Goal: Information Seeking & Learning: Find contact information

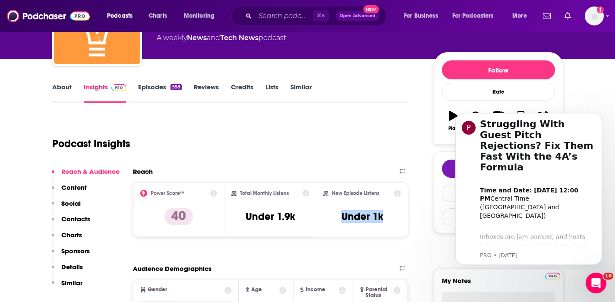
scroll to position [82, 0]
click at [79, 216] on p "Contacts" at bounding box center [75, 219] width 29 height 8
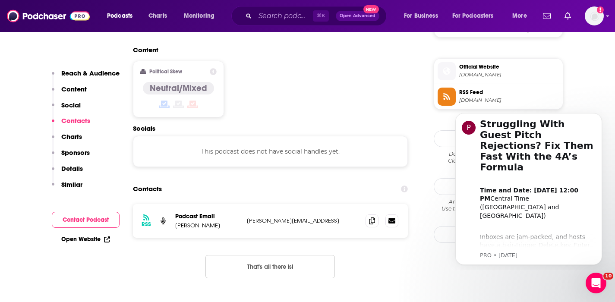
scroll to position [685, 0]
click at [370, 216] on icon at bounding box center [372, 219] width 6 height 7
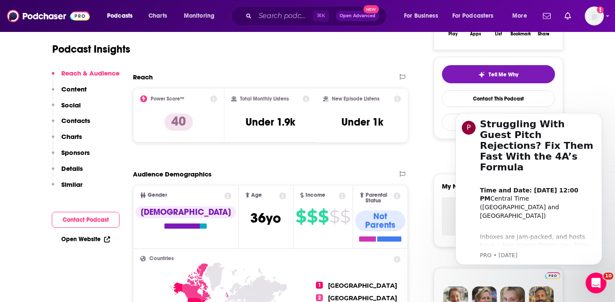
scroll to position [0, 0]
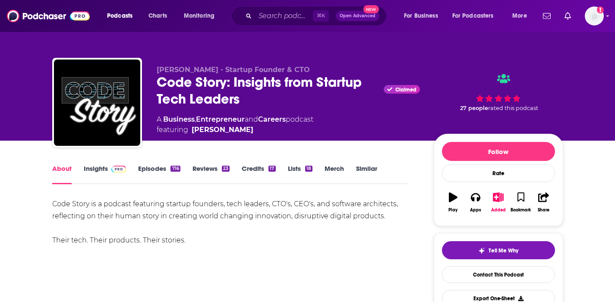
click at [100, 168] on link "Insights" at bounding box center [105, 174] width 43 height 20
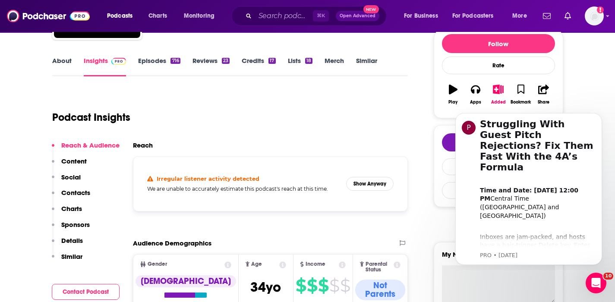
scroll to position [108, 0]
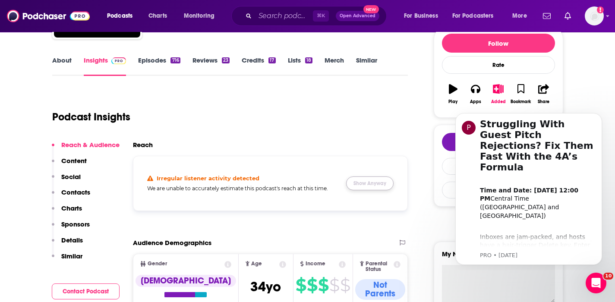
click at [358, 183] on button "Show Anyway" at bounding box center [369, 183] width 47 height 14
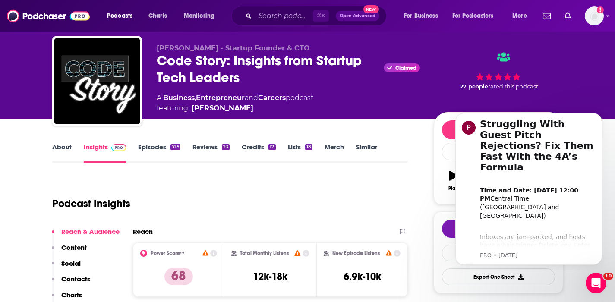
scroll to position [0, 0]
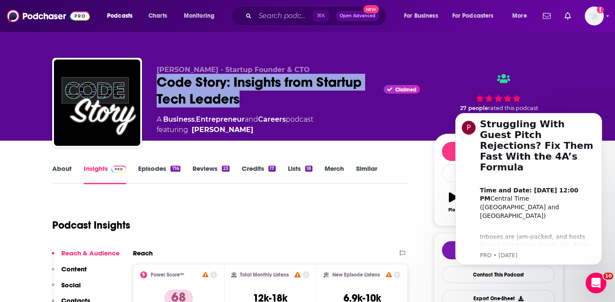
drag, startPoint x: 244, startPoint y: 101, endPoint x: 157, endPoint y: 87, distance: 87.8
click at [157, 87] on div "Code Story: Insights from Startup Tech Leaders Claimed" at bounding box center [288, 91] width 263 height 34
copy h2 "Code Story: Insights from Startup Tech Leaders"
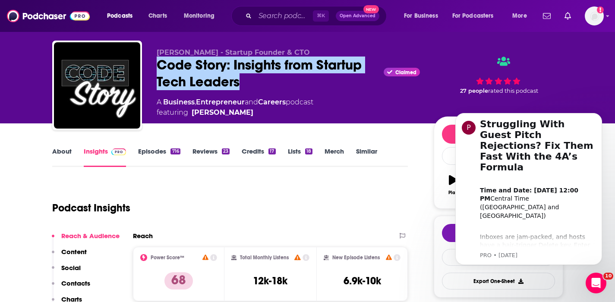
scroll to position [48, 0]
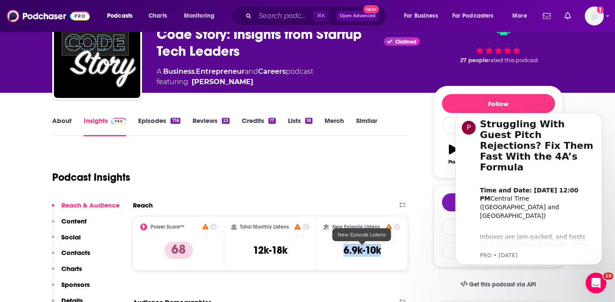
drag, startPoint x: 386, startPoint y: 251, endPoint x: 335, endPoint y: 255, distance: 51.6
click at [335, 255] on div "New Episode Listens 6.9k-10k" at bounding box center [362, 244] width 77 height 40
copy h3 "6.9k-10k"
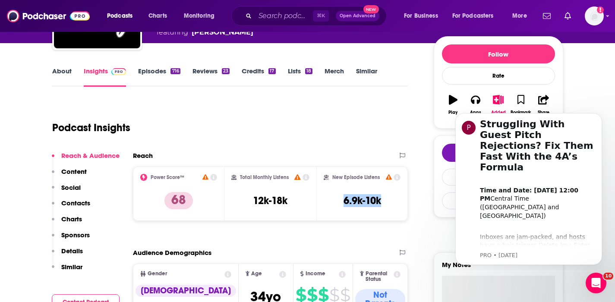
scroll to position [107, 0]
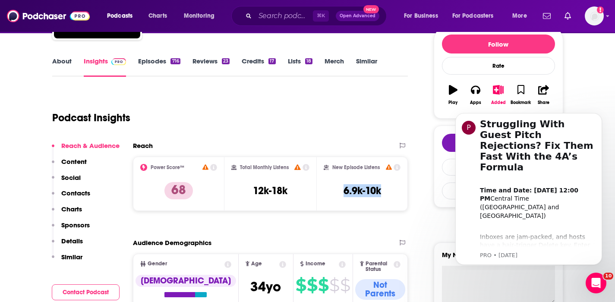
click at [81, 192] on p "Contacts" at bounding box center [75, 193] width 29 height 8
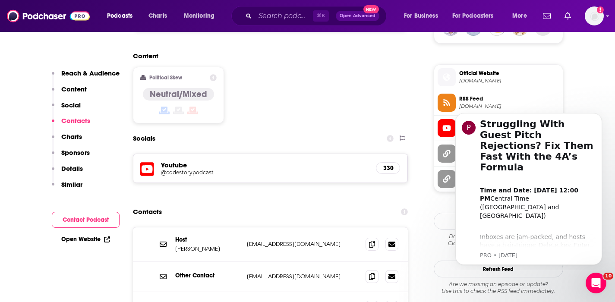
scroll to position [702, 0]
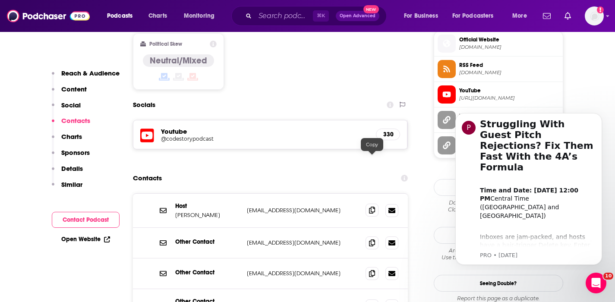
click at [368, 204] on span at bounding box center [371, 210] width 13 height 13
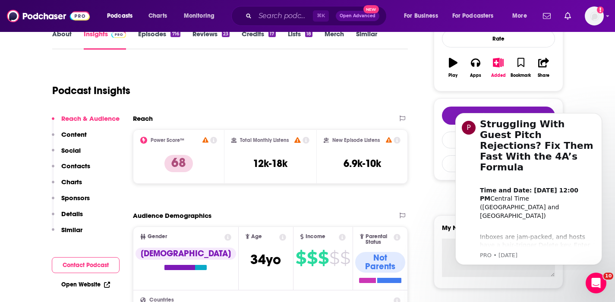
scroll to position [135, 0]
click at [74, 166] on p "Contacts" at bounding box center [75, 165] width 29 height 8
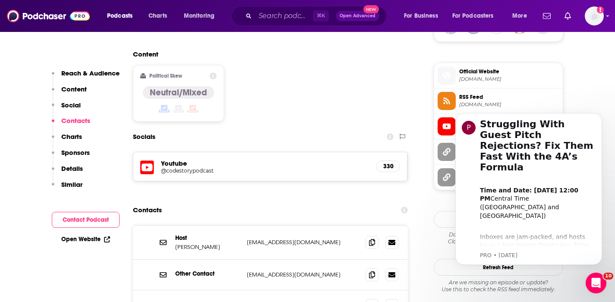
scroll to position [702, 0]
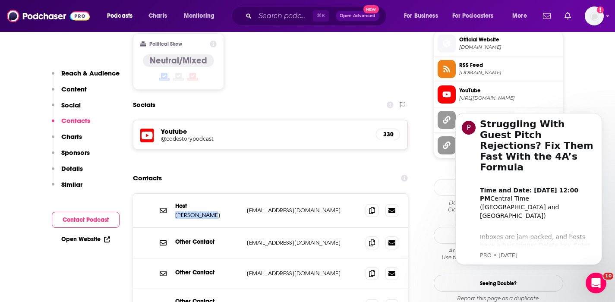
drag, startPoint x: 215, startPoint y: 164, endPoint x: 175, endPoint y: 166, distance: 40.6
click at [175, 211] on p "Noah Labhart" at bounding box center [207, 214] width 65 height 7
copy p "Noah Labhart"
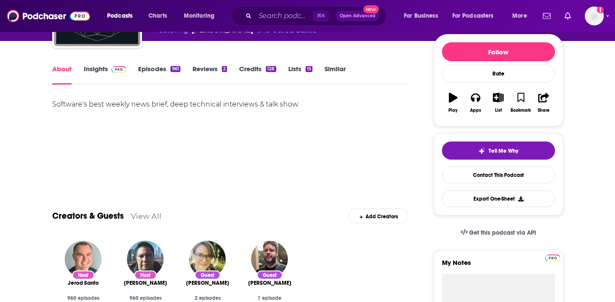
scroll to position [22, 0]
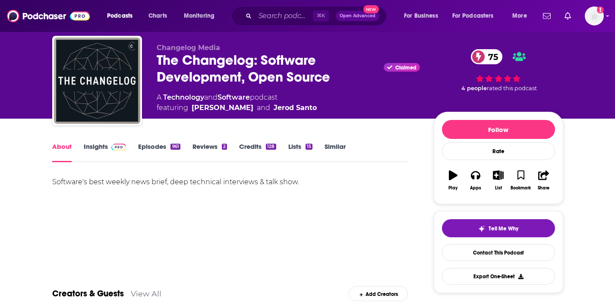
click at [101, 144] on link "Insights" at bounding box center [105, 152] width 43 height 20
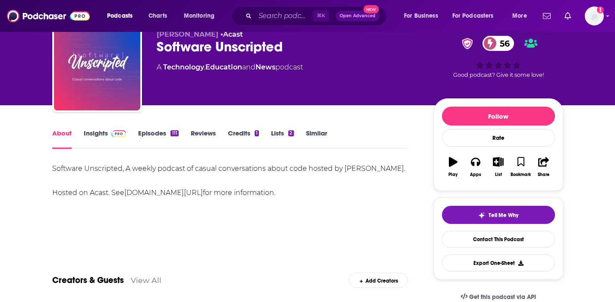
scroll to position [36, 0]
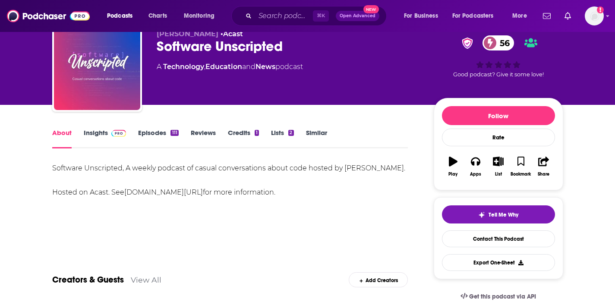
click at [91, 135] on link "Insights" at bounding box center [105, 139] width 43 height 20
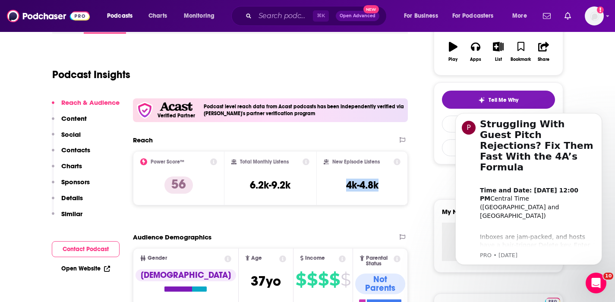
drag, startPoint x: 380, startPoint y: 184, endPoint x: 342, endPoint y: 186, distance: 38.4
click at [342, 186] on div "New Episode Listens 4k-4.8k" at bounding box center [362, 178] width 77 height 40
copy h3 "4k-4.8k"
click at [66, 151] on p "Contacts" at bounding box center [75, 150] width 29 height 8
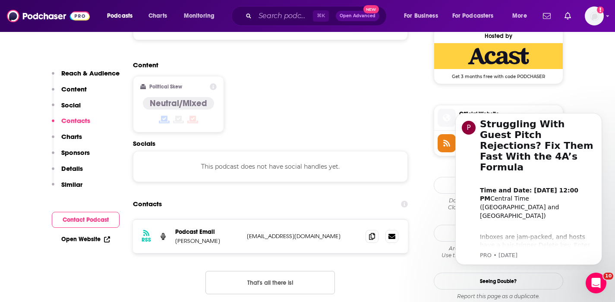
scroll to position [722, 0]
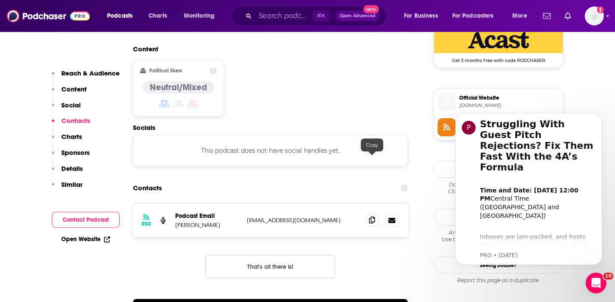
click at [373, 217] on icon at bounding box center [372, 220] width 6 height 7
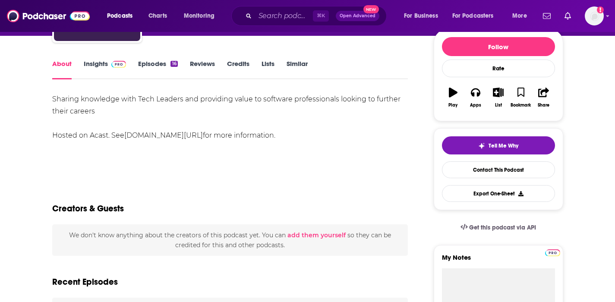
scroll to position [113, 0]
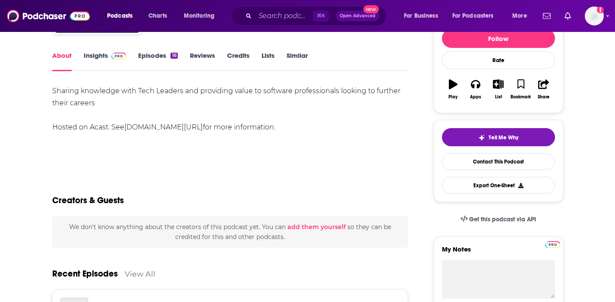
click at [89, 54] on link "Insights" at bounding box center [105, 61] width 43 height 20
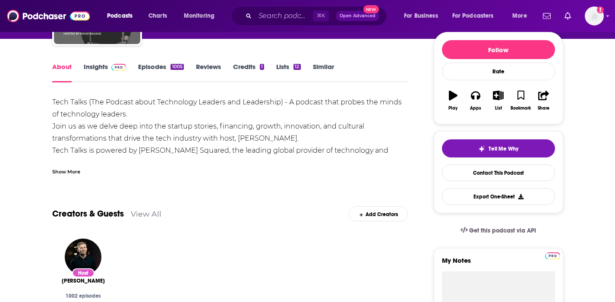
scroll to position [38, 0]
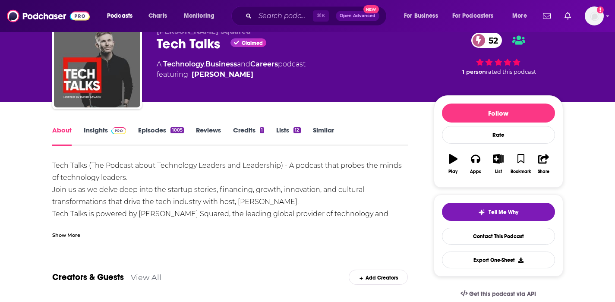
click at [102, 129] on link "Insights" at bounding box center [105, 136] width 43 height 20
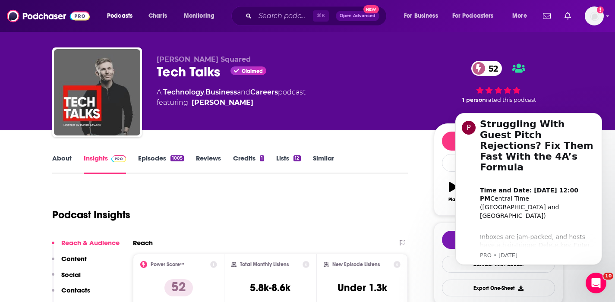
scroll to position [22, 0]
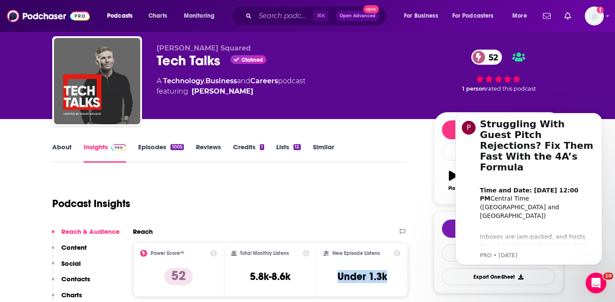
drag, startPoint x: 390, startPoint y: 277, endPoint x: 330, endPoint y: 280, distance: 60.1
click at [330, 280] on div "New Episode Listens Under 1.3k" at bounding box center [362, 270] width 77 height 40
copy h3 "Under 1.3k"
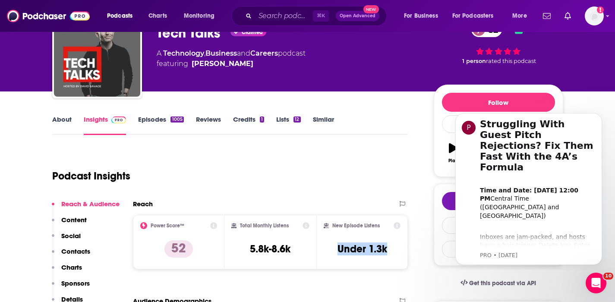
click at [84, 248] on p "Contacts" at bounding box center [75, 251] width 29 height 8
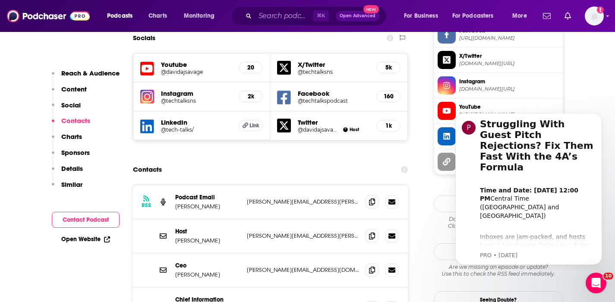
scroll to position [762, 0]
click at [370, 198] on icon at bounding box center [372, 201] width 6 height 7
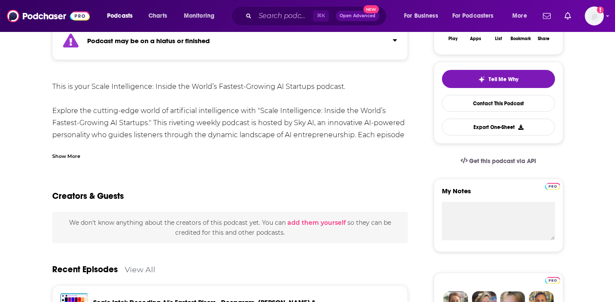
scroll to position [154, 0]
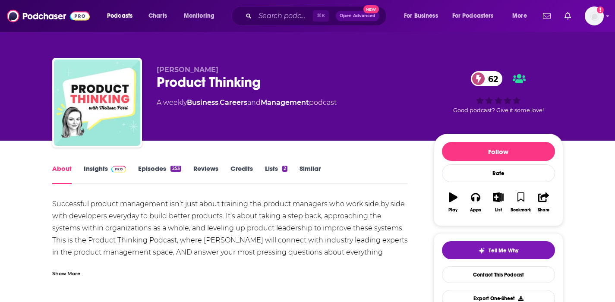
click at [99, 168] on link "Insights" at bounding box center [105, 174] width 43 height 20
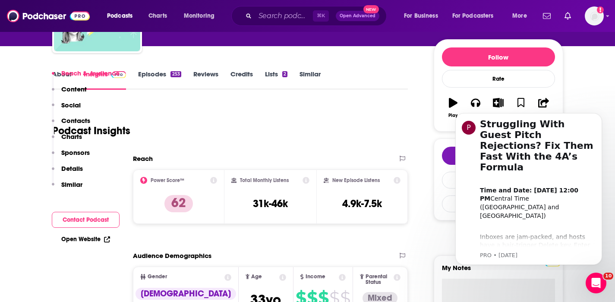
scroll to position [160, 0]
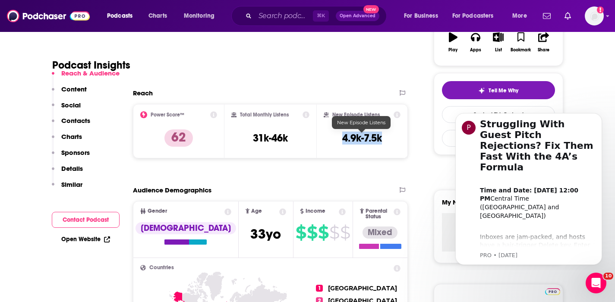
drag, startPoint x: 390, startPoint y: 132, endPoint x: 344, endPoint y: 135, distance: 45.9
click at [344, 135] on div "New Episode Listens 4.9k-7.5k" at bounding box center [362, 131] width 77 height 40
copy h3 "4.9k-7.5k"
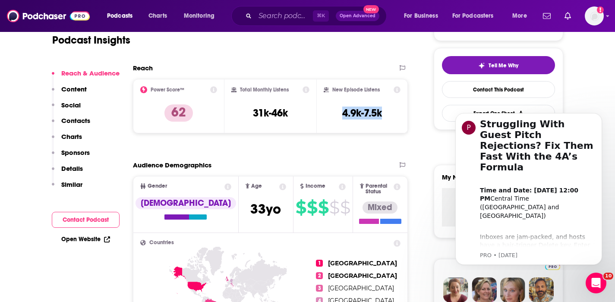
scroll to position [199, 0]
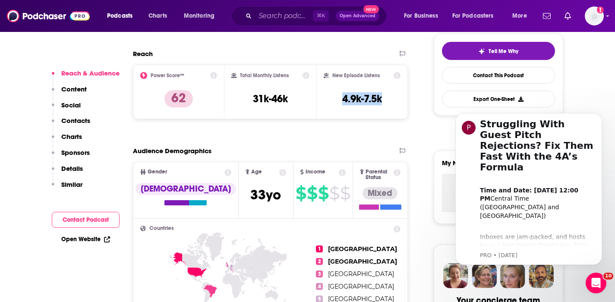
click at [85, 122] on p "Contacts" at bounding box center [75, 121] width 29 height 8
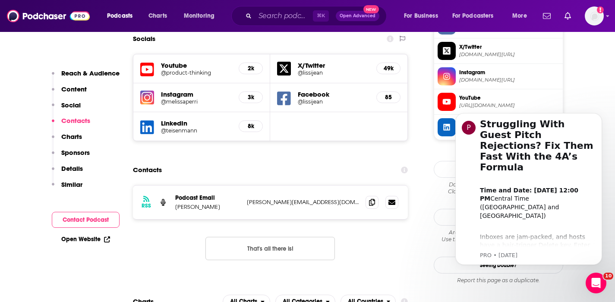
scroll to position [771, 0]
click at [372, 198] on icon at bounding box center [372, 201] width 6 height 7
drag, startPoint x: 218, startPoint y: 165, endPoint x: 176, endPoint y: 164, distance: 41.4
click at [176, 203] on p "Melissa Perri" at bounding box center [207, 206] width 65 height 7
copy p "Melissa Perri"
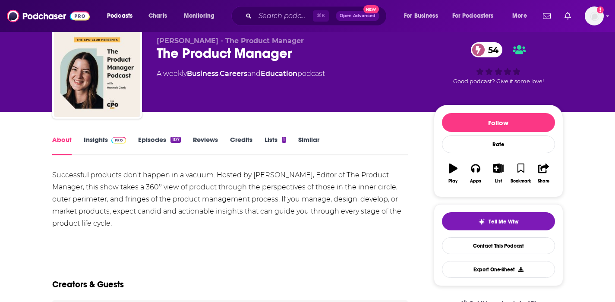
scroll to position [30, 0]
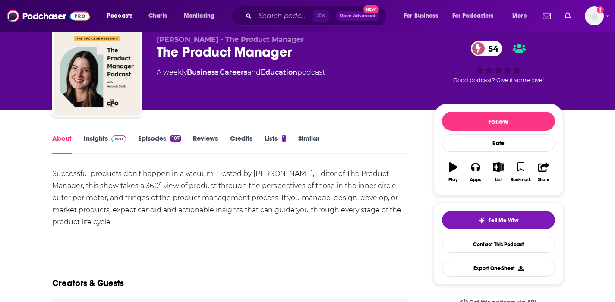
click at [99, 137] on link "Insights" at bounding box center [105, 144] width 43 height 20
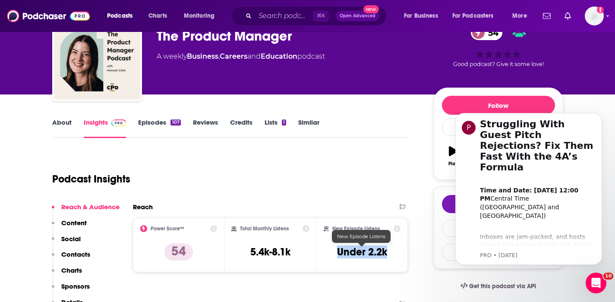
drag, startPoint x: 392, startPoint y: 252, endPoint x: 339, endPoint y: 250, distance: 53.1
click at [339, 250] on div "New Episode Listens Under 2.2k" at bounding box center [362, 245] width 77 height 40
copy h3 "Under 2.2k"
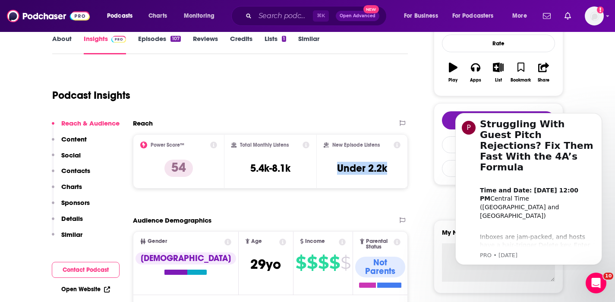
scroll to position [131, 0]
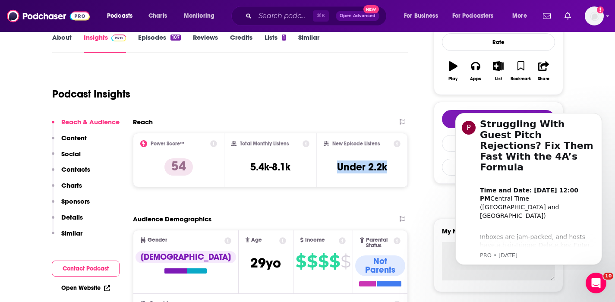
click at [82, 167] on p "Contacts" at bounding box center [75, 169] width 29 height 8
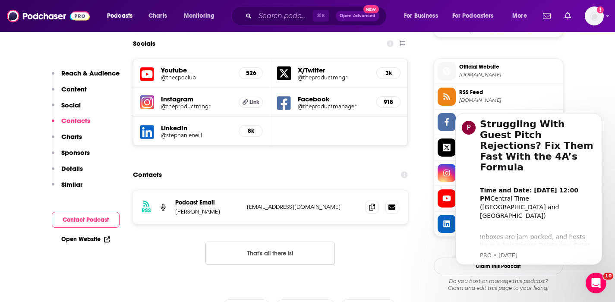
scroll to position [759, 0]
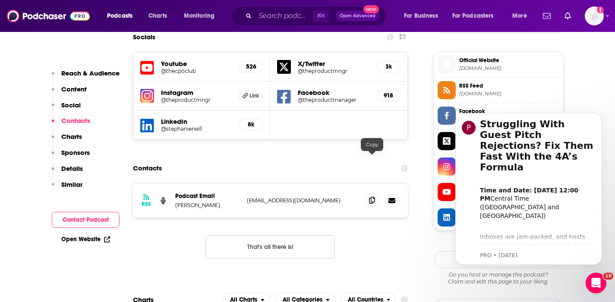
click at [373, 197] on icon at bounding box center [372, 200] width 6 height 7
drag, startPoint x: 227, startPoint y: 165, endPoint x: 176, endPoint y: 168, distance: 51.0
click at [176, 202] on p "Becca Banyard" at bounding box center [207, 205] width 65 height 7
copy p "Becca Banyard"
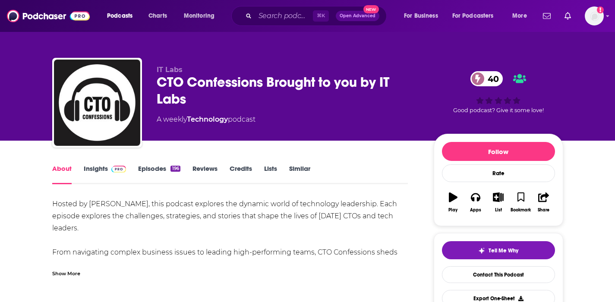
click at [101, 167] on link "Insights" at bounding box center [105, 174] width 43 height 20
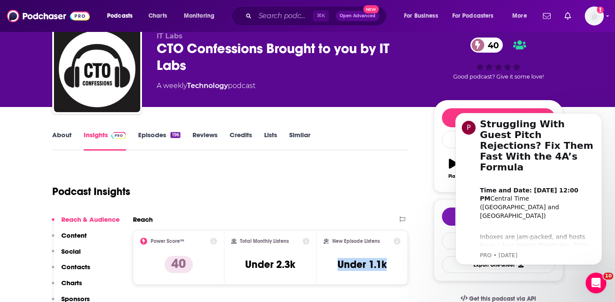
drag, startPoint x: 408, startPoint y: 265, endPoint x: 332, endPoint y: 268, distance: 76.0
copy h3 "Under 1.1k"
click at [76, 267] on p "Contacts" at bounding box center [75, 267] width 29 height 8
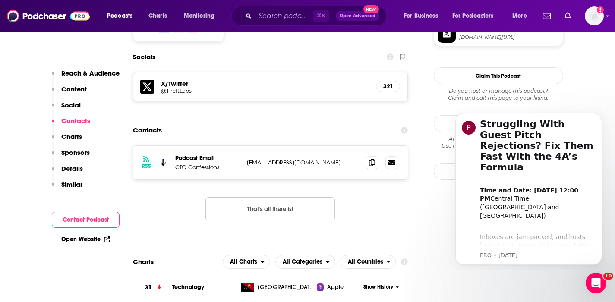
scroll to position [763, 0]
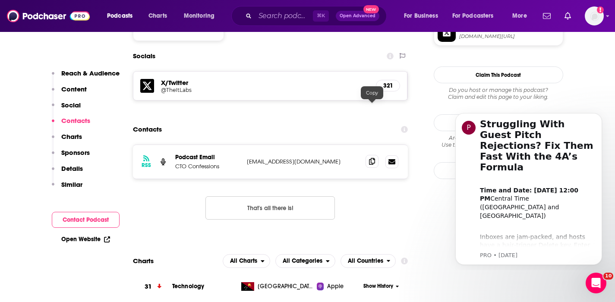
click at [368, 155] on span at bounding box center [371, 161] width 13 height 13
